Goal: Task Accomplishment & Management: Manage account settings

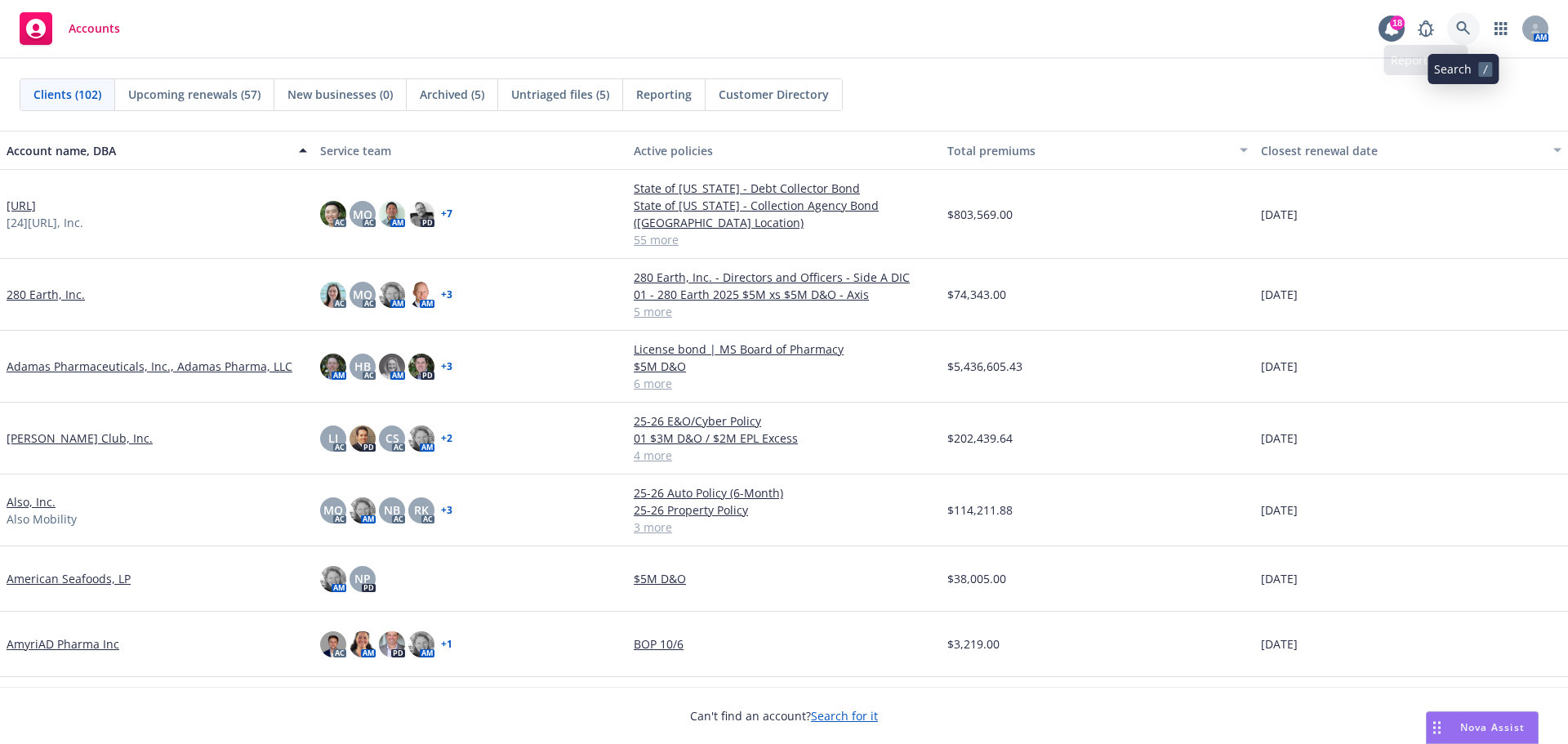
click at [1459, 29] on icon at bounding box center [1463, 28] width 15 height 15
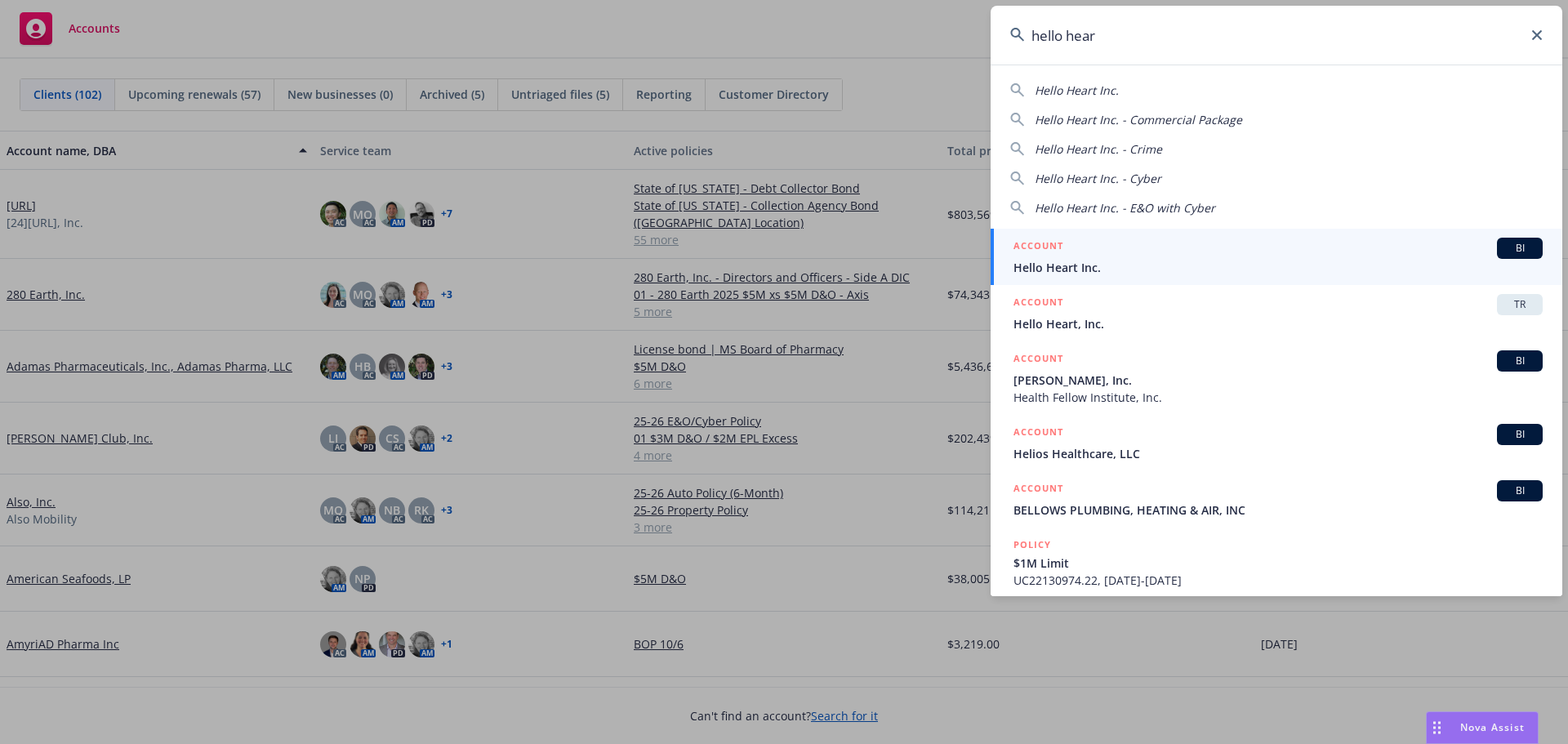
type input "hello hear"
click at [1503, 249] on span "BI" at bounding box center [1519, 248] width 33 height 15
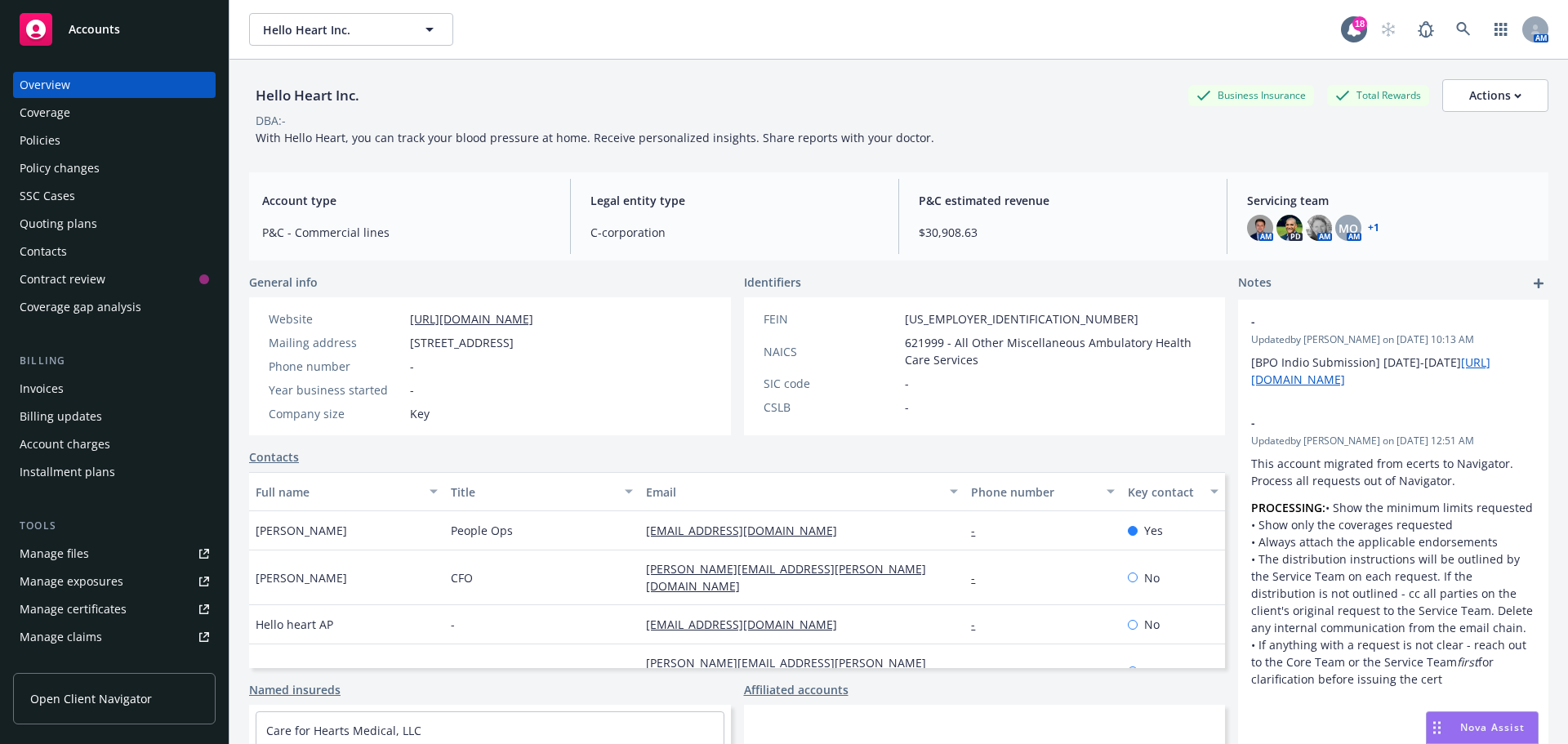
click at [1368, 226] on link "+ 1" at bounding box center [1372, 228] width 11 height 10
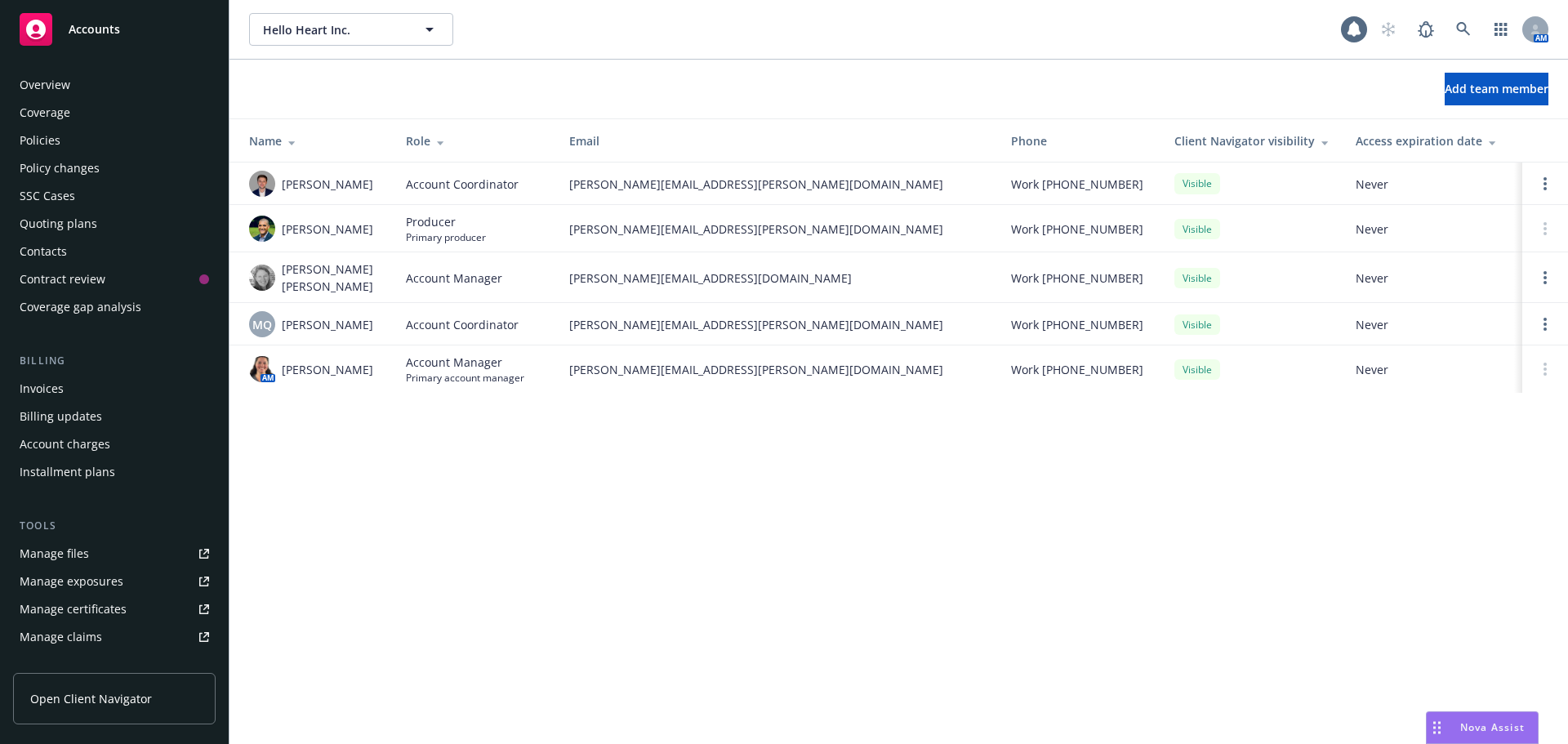
scroll to position [320, 0]
